Goal: Transaction & Acquisition: Purchase product/service

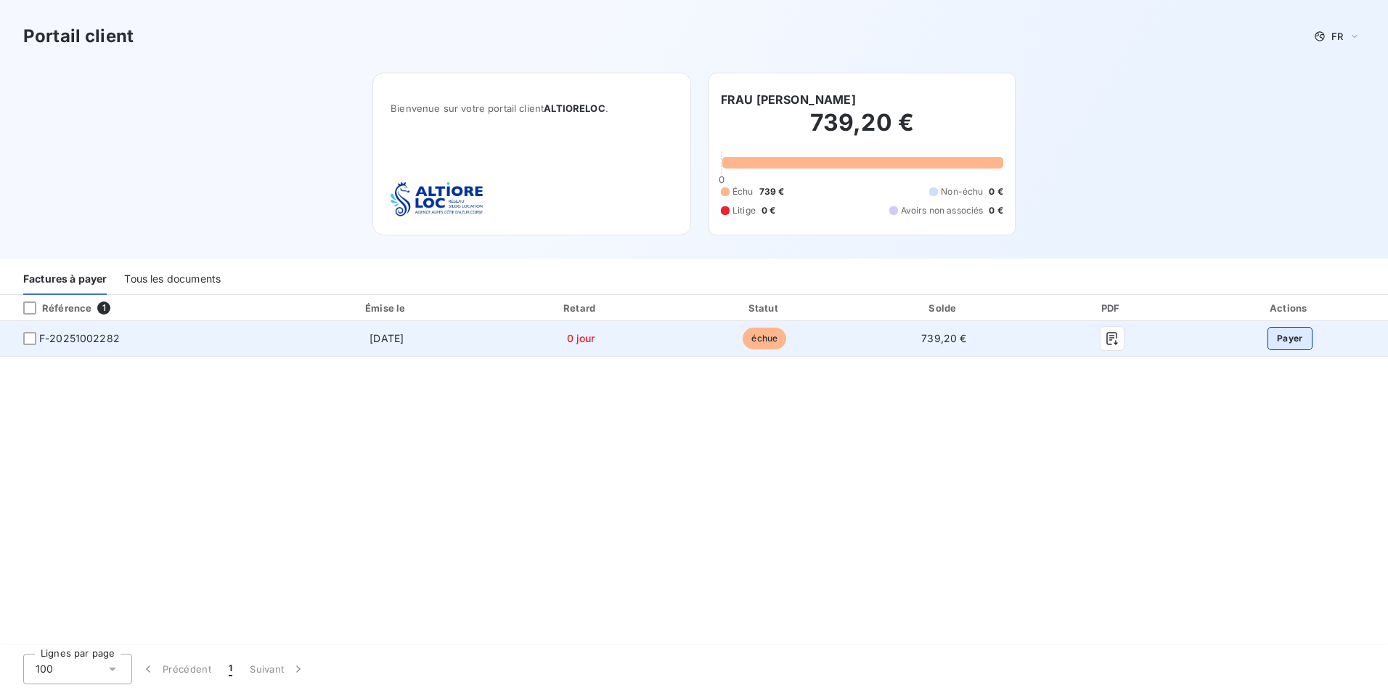
click at [1282, 343] on button "Payer" at bounding box center [1290, 338] width 45 height 23
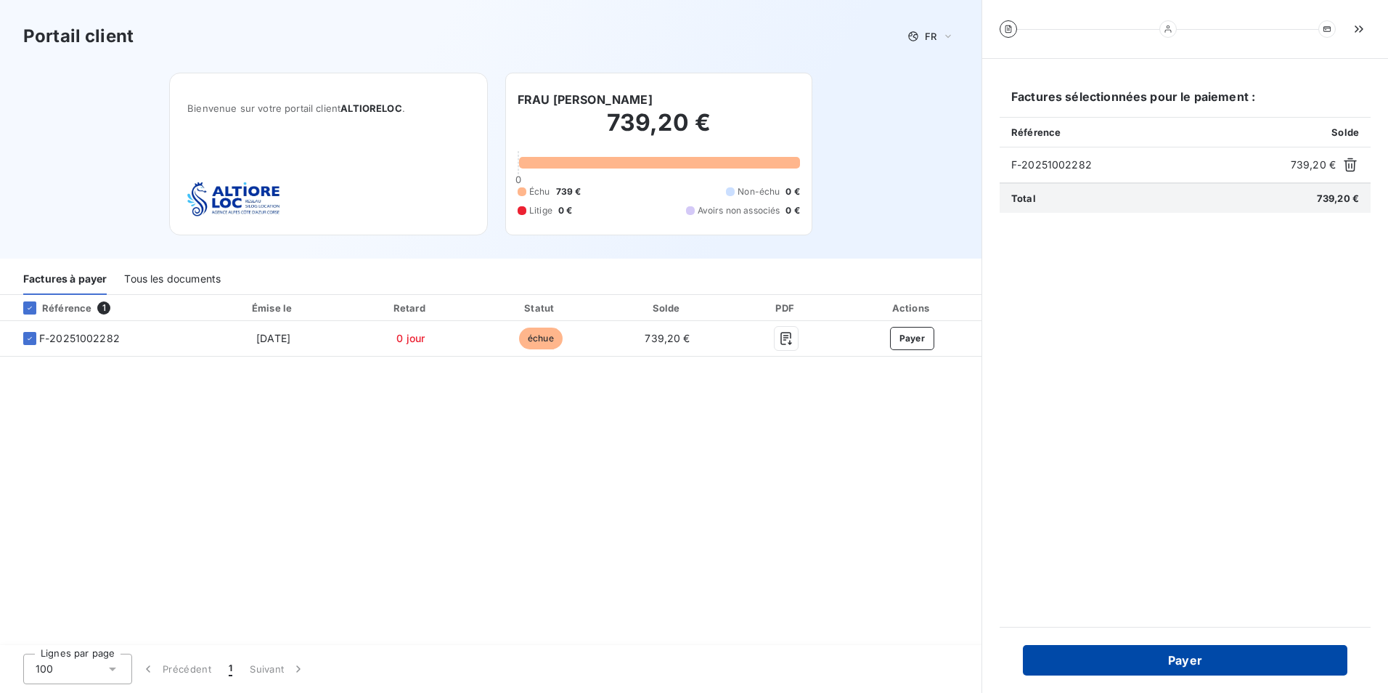
click at [1196, 666] on button "Payer" at bounding box center [1185, 660] width 325 height 30
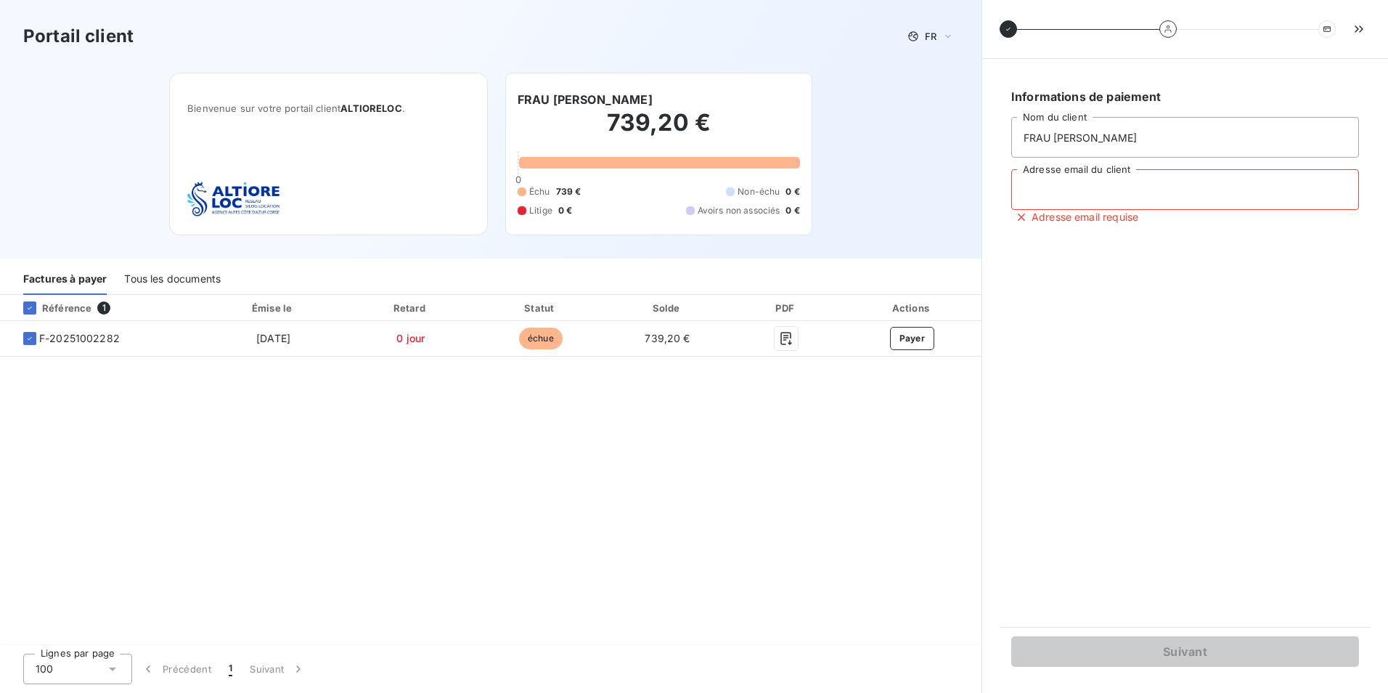
click at [1119, 187] on input "Adresse email du client" at bounding box center [1186, 189] width 348 height 41
type input "contact.pacaenergie@gmail.com"
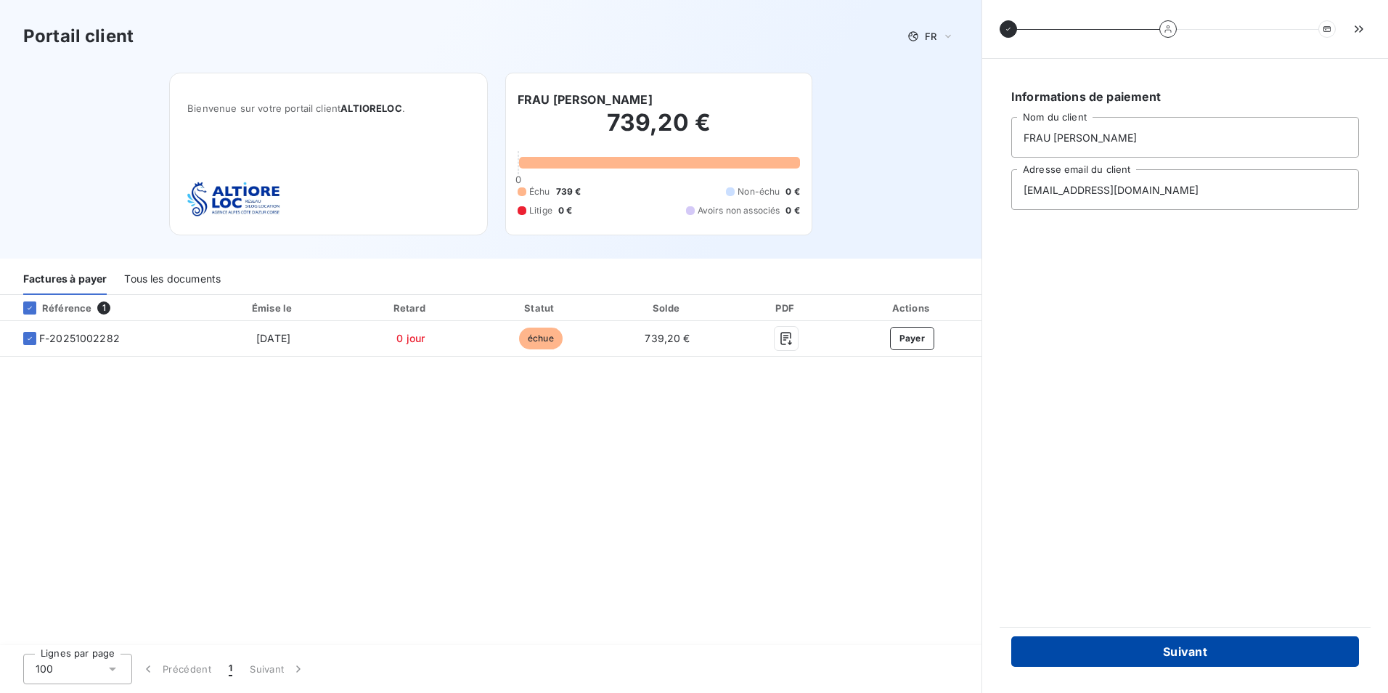
click at [1141, 663] on button "Suivant" at bounding box center [1186, 651] width 348 height 30
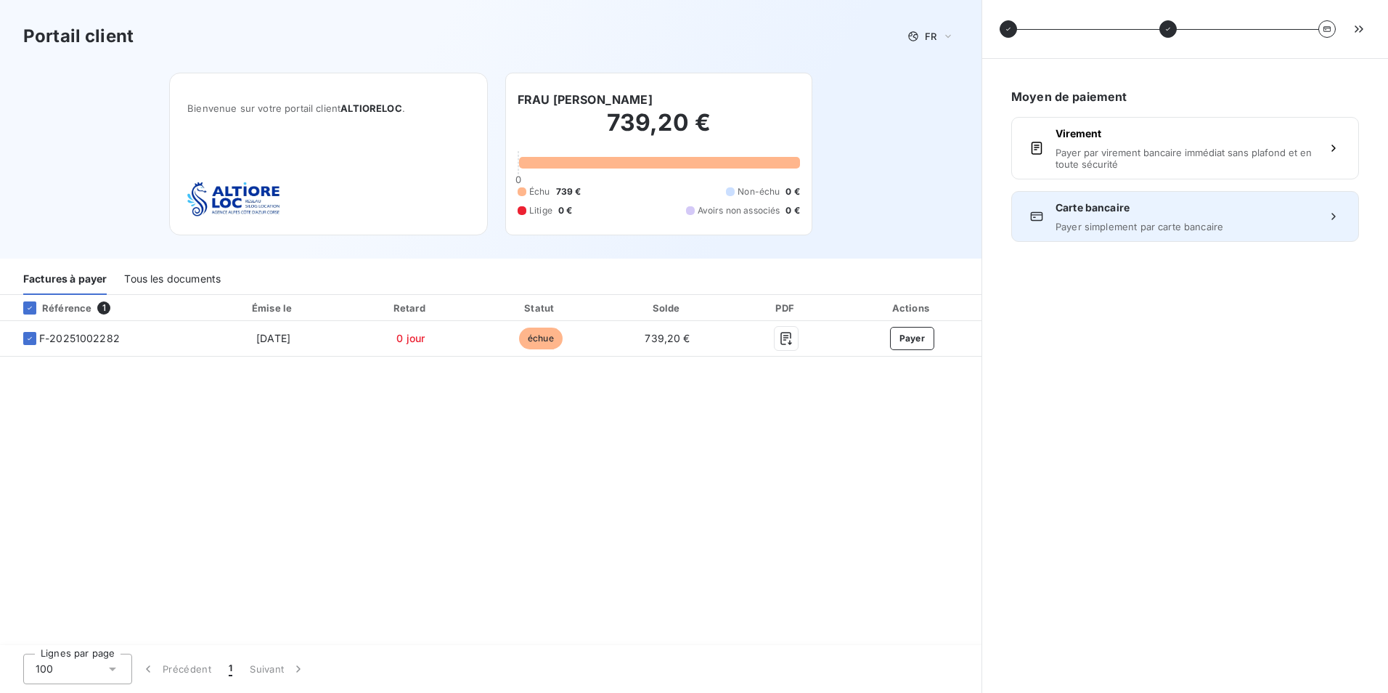
click at [1142, 224] on span "Payer simplement par carte bancaire" at bounding box center [1185, 227] width 259 height 12
